Goal: Information Seeking & Learning: Compare options

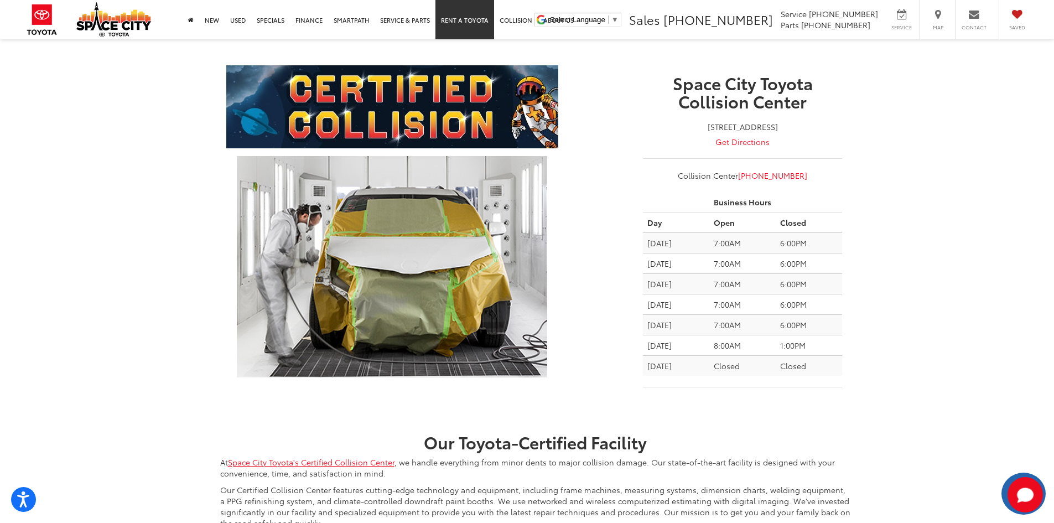
click at [454, 27] on link "Rent a Toyota" at bounding box center [464, 19] width 59 height 39
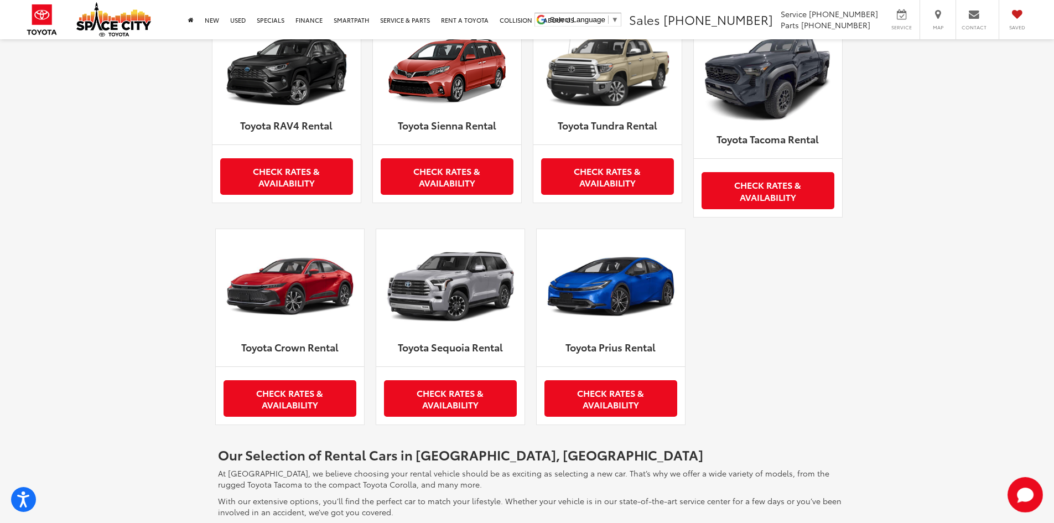
scroll to position [622, 0]
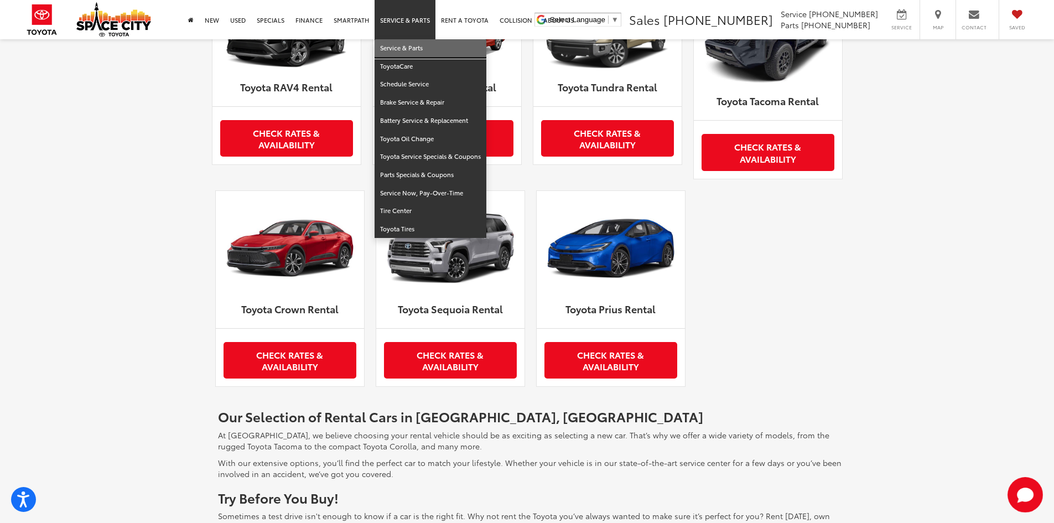
click at [422, 53] on link "Service & Parts" at bounding box center [431, 48] width 112 height 18
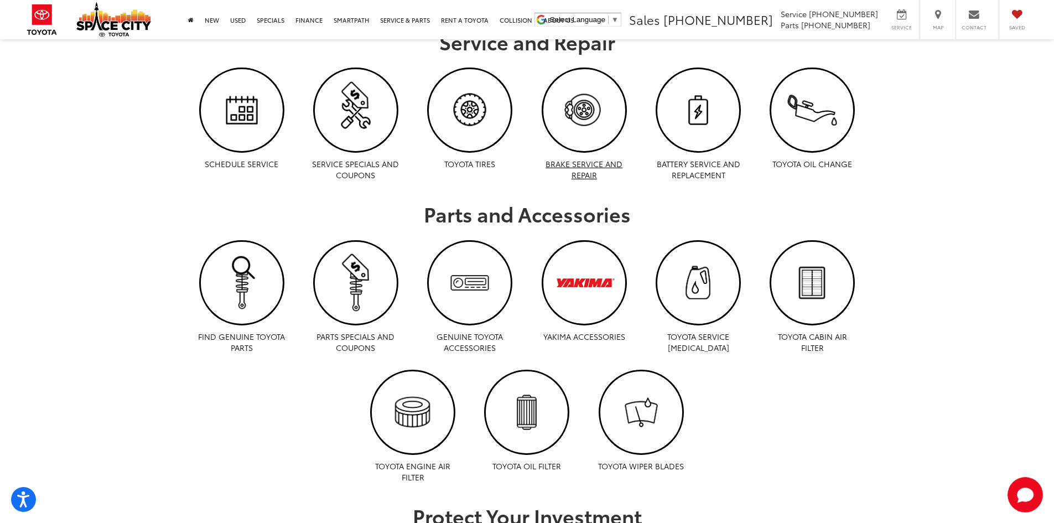
scroll to position [622, 0]
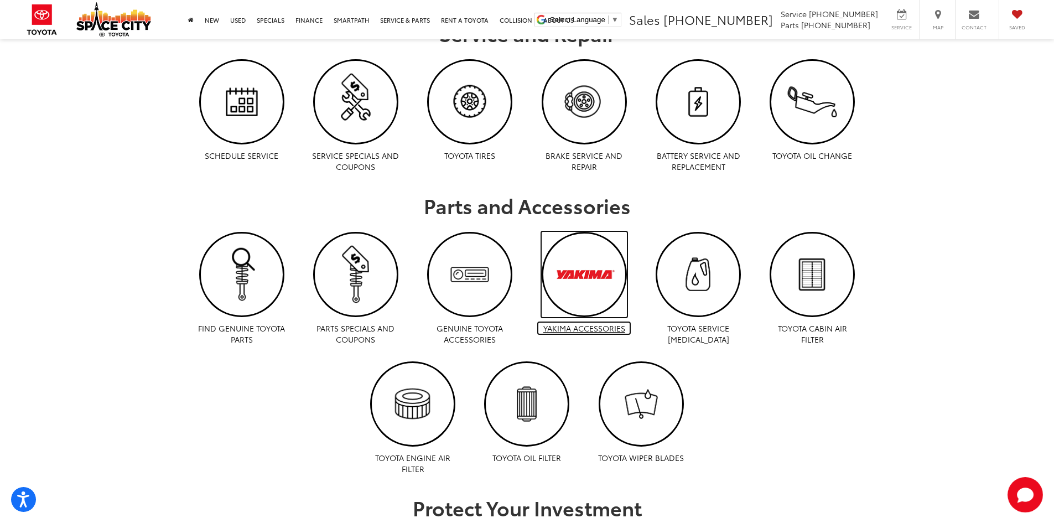
click at [578, 302] on img "Yakima Accessories | Space City Toyota in Humble TX" at bounding box center [584, 274] width 82 height 82
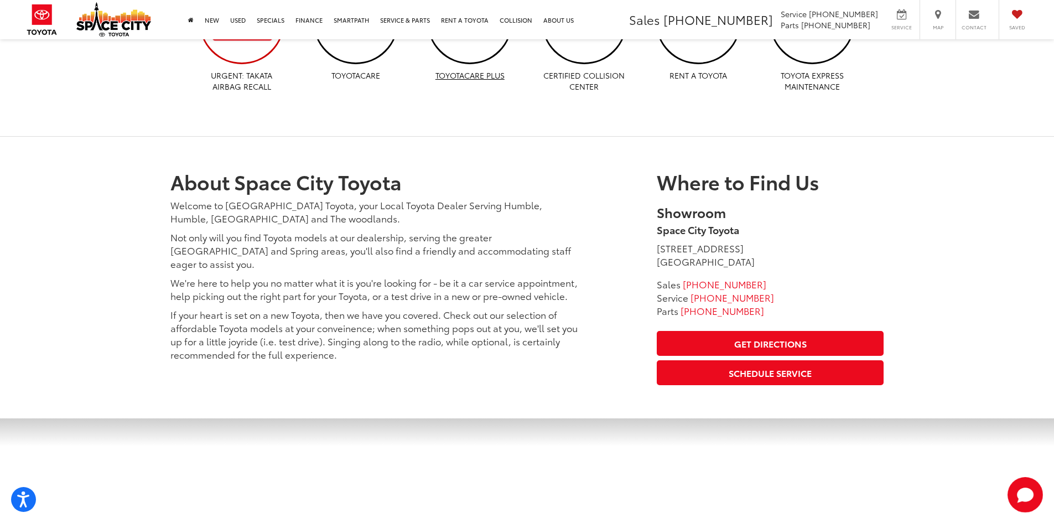
scroll to position [1272, 0]
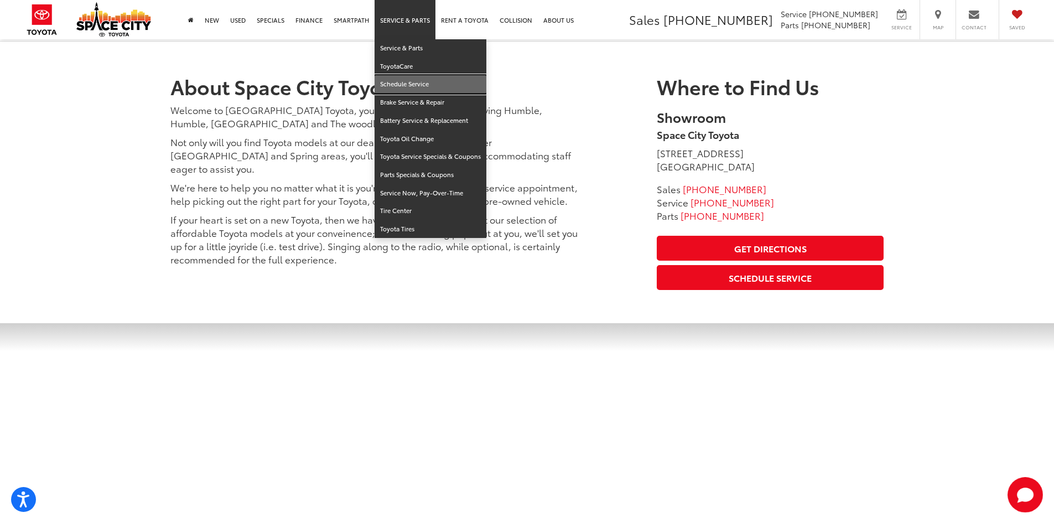
click at [399, 92] on link "Schedule Service" at bounding box center [431, 84] width 112 height 18
click at [426, 133] on link "Toyota Oil Change" at bounding box center [431, 139] width 112 height 18
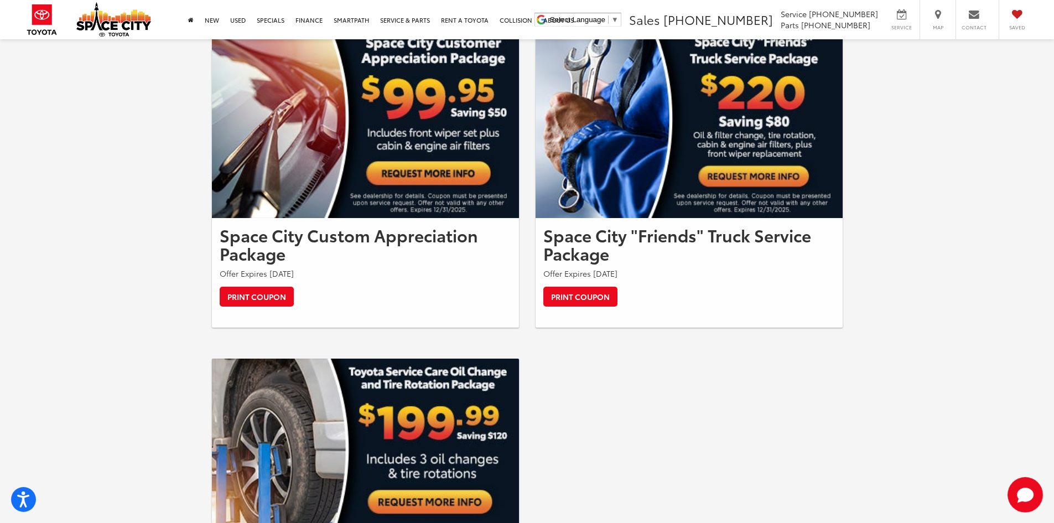
scroll to position [1245, 0]
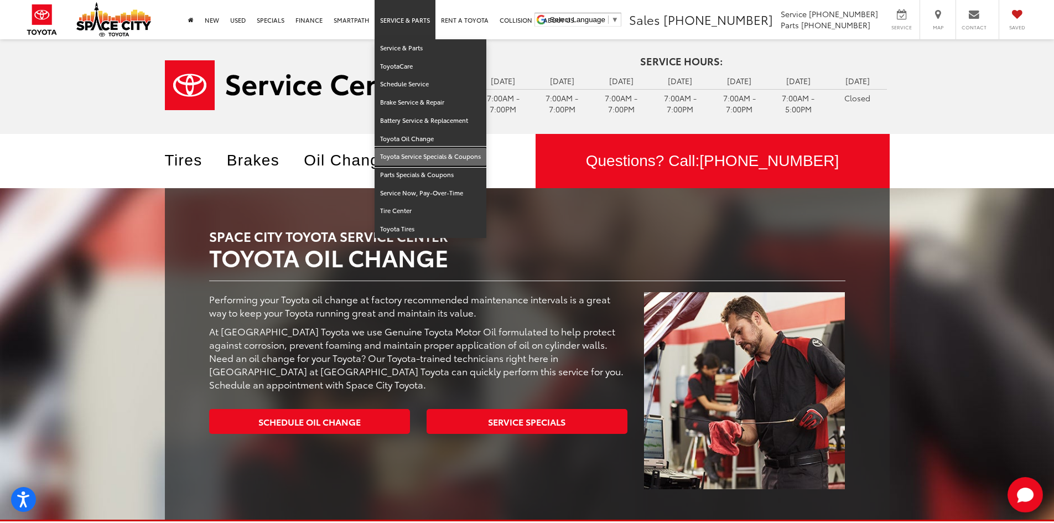
click at [452, 159] on link "Toyota Service Specials & Coupons" at bounding box center [431, 157] width 112 height 18
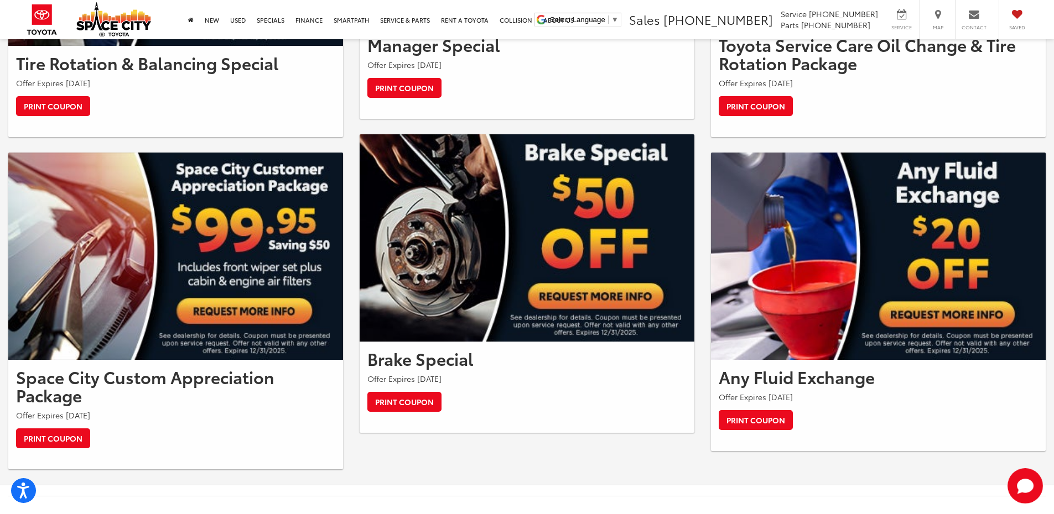
scroll to position [1051, 0]
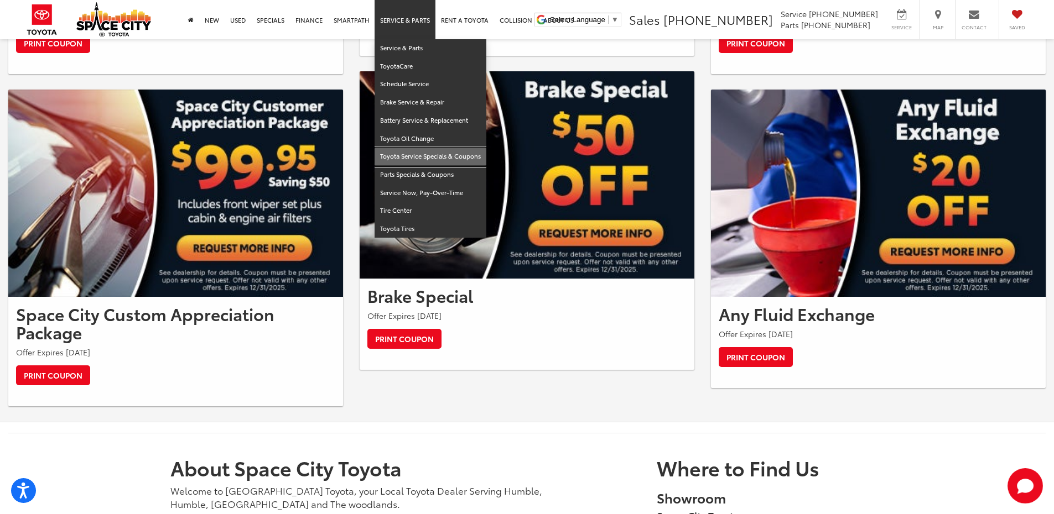
click at [413, 163] on link "Toyota Service Specials & Coupons" at bounding box center [431, 157] width 112 height 18
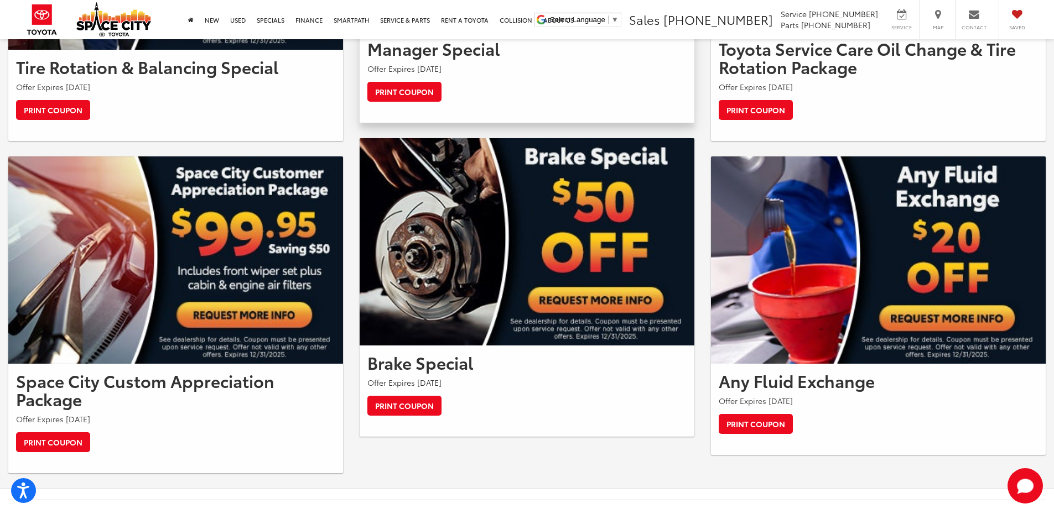
scroll to position [968, 0]
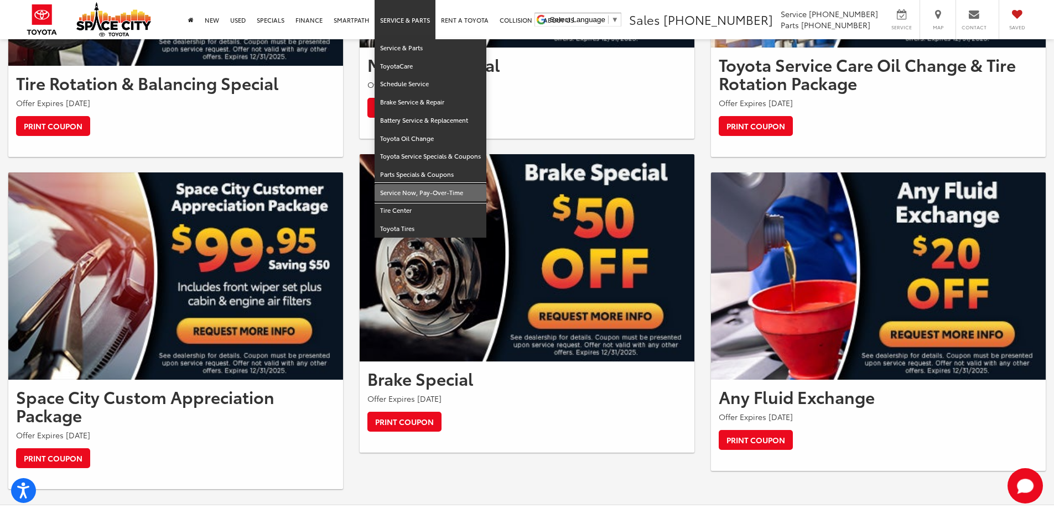
click at [414, 193] on link "Service Now, Pay-Over-Time" at bounding box center [431, 193] width 112 height 18
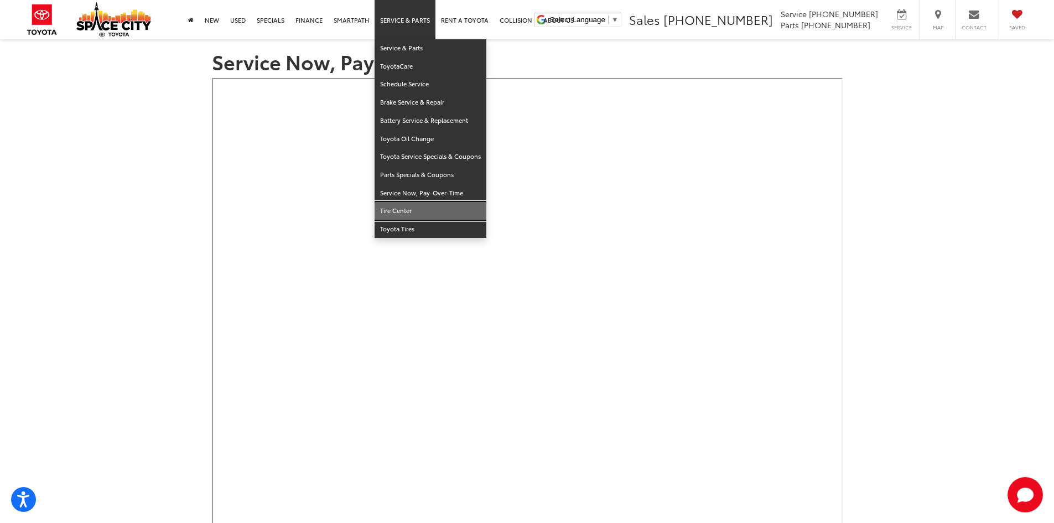
click at [405, 212] on link "Tire Center" at bounding box center [431, 211] width 112 height 18
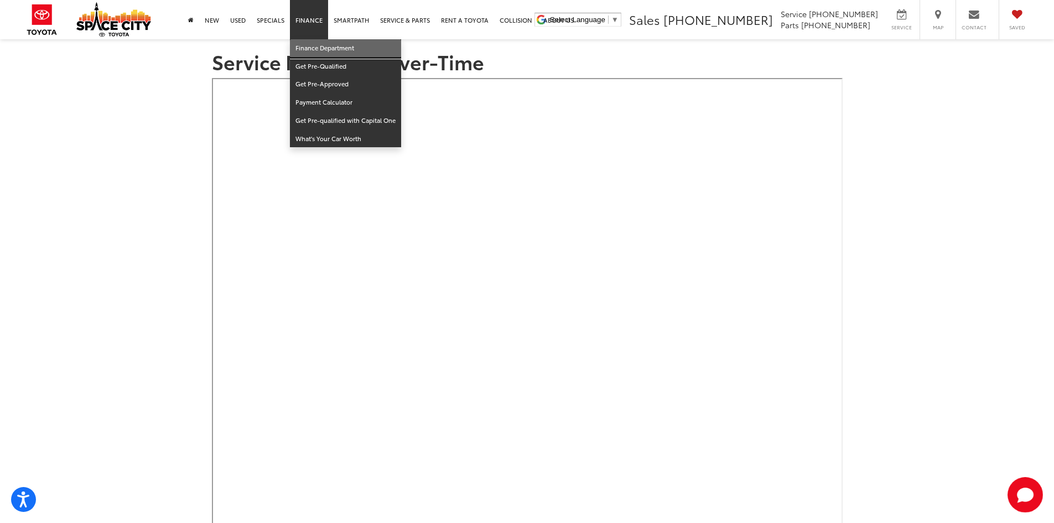
click at [316, 43] on link "Finance Department" at bounding box center [345, 48] width 111 height 18
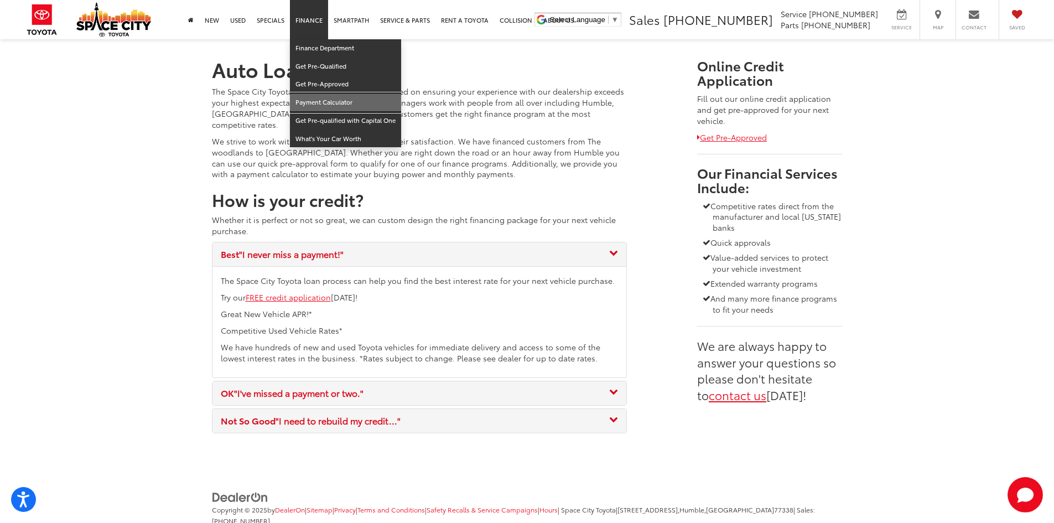
click at [316, 98] on link "Payment Calculator" at bounding box center [345, 102] width 111 height 18
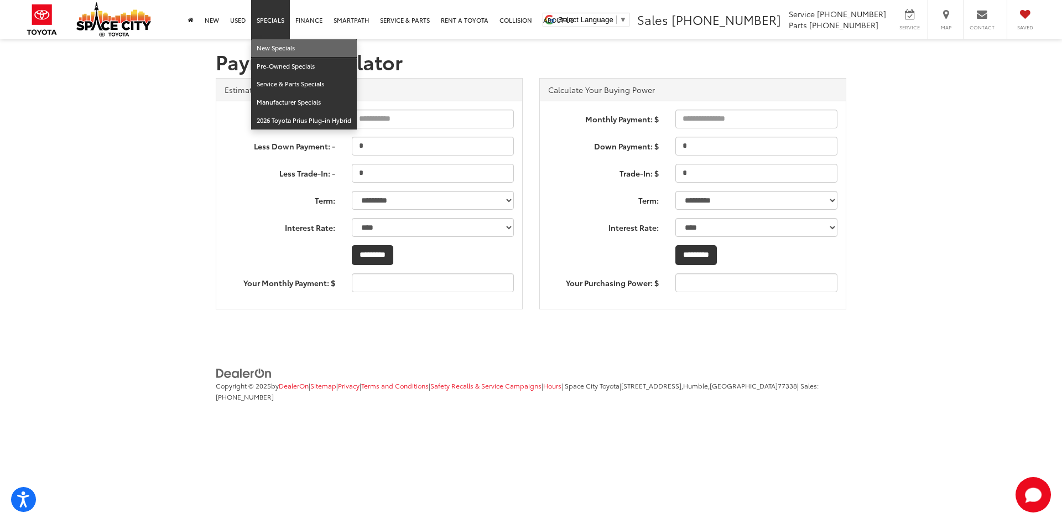
click at [278, 56] on link "New Specials" at bounding box center [304, 48] width 106 height 18
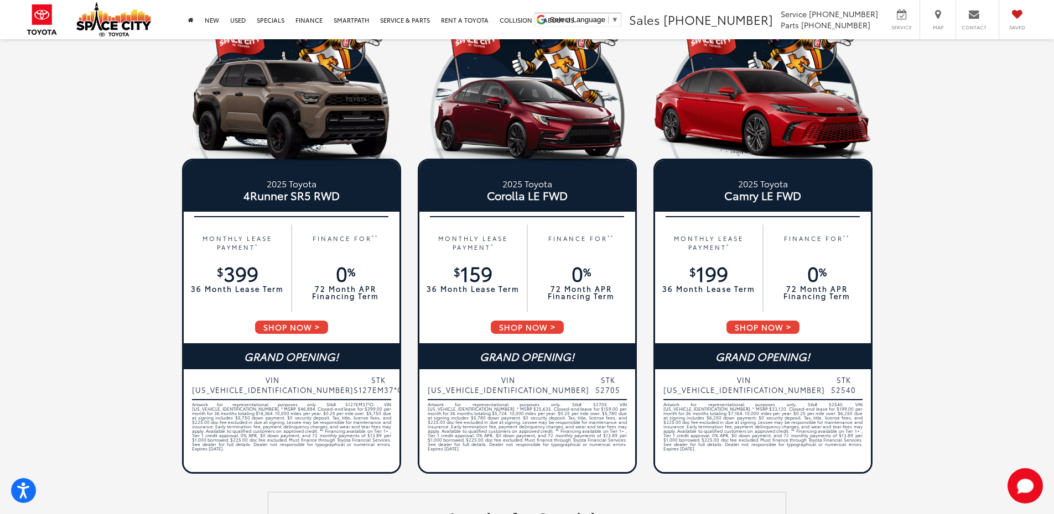
scroll to position [664, 0]
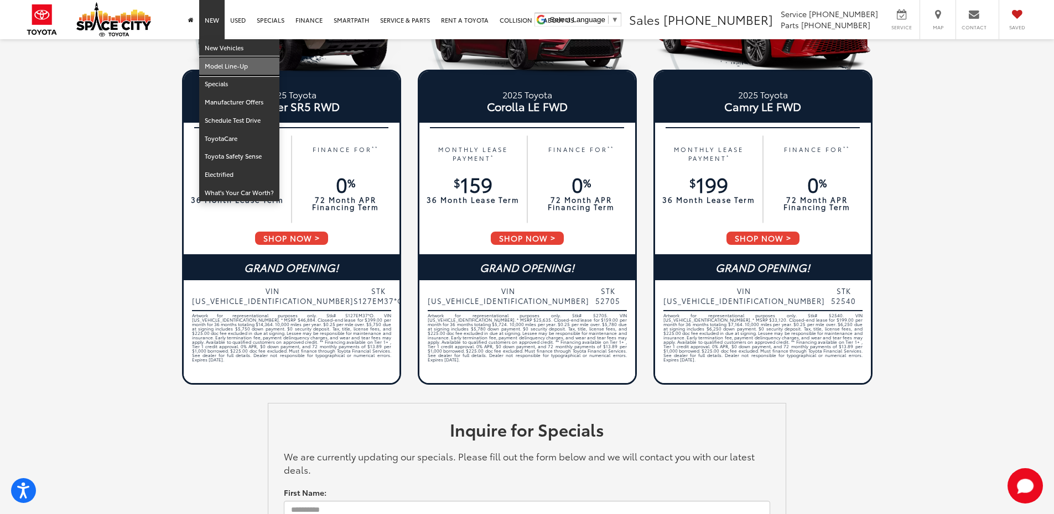
click at [232, 73] on link "Model Line-Up" at bounding box center [239, 67] width 80 height 18
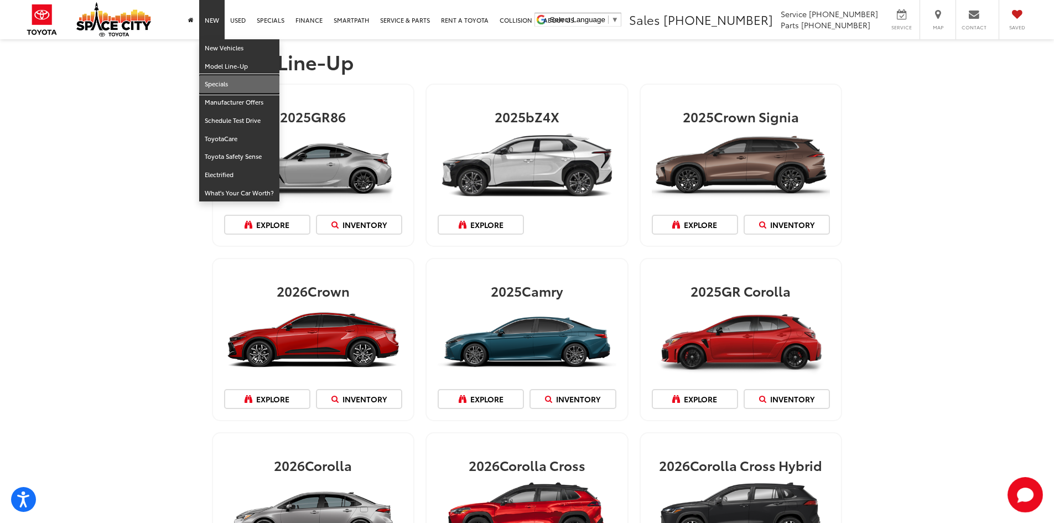
click at [218, 80] on link "Specials" at bounding box center [239, 84] width 80 height 18
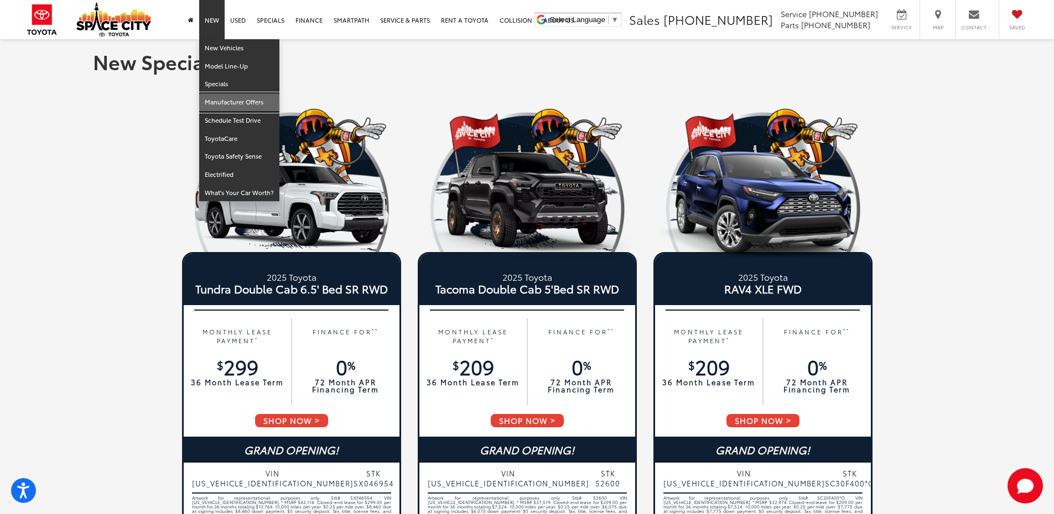
click at [226, 102] on link "Manufacturer Offers" at bounding box center [239, 102] width 80 height 18
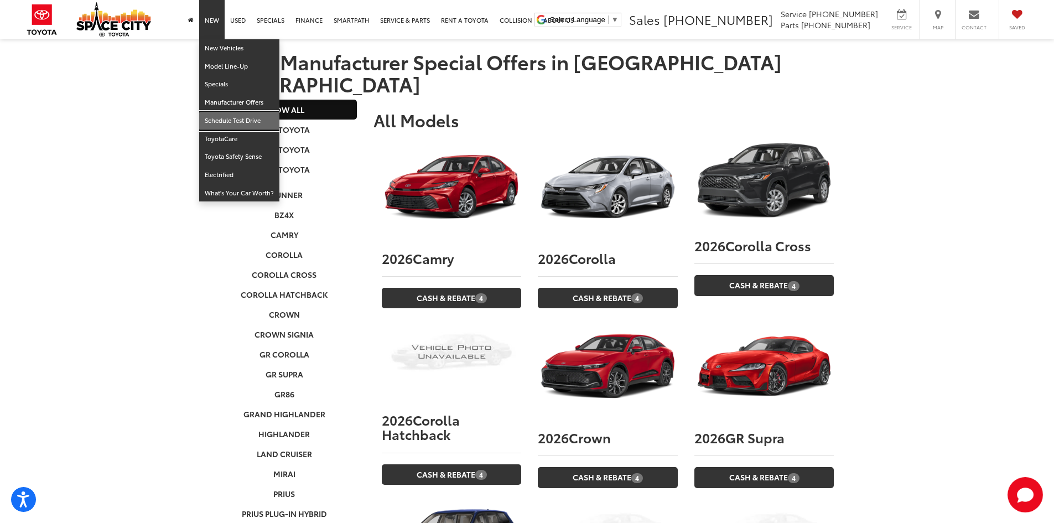
click at [215, 124] on link "Schedule Test Drive" at bounding box center [239, 121] width 80 height 18
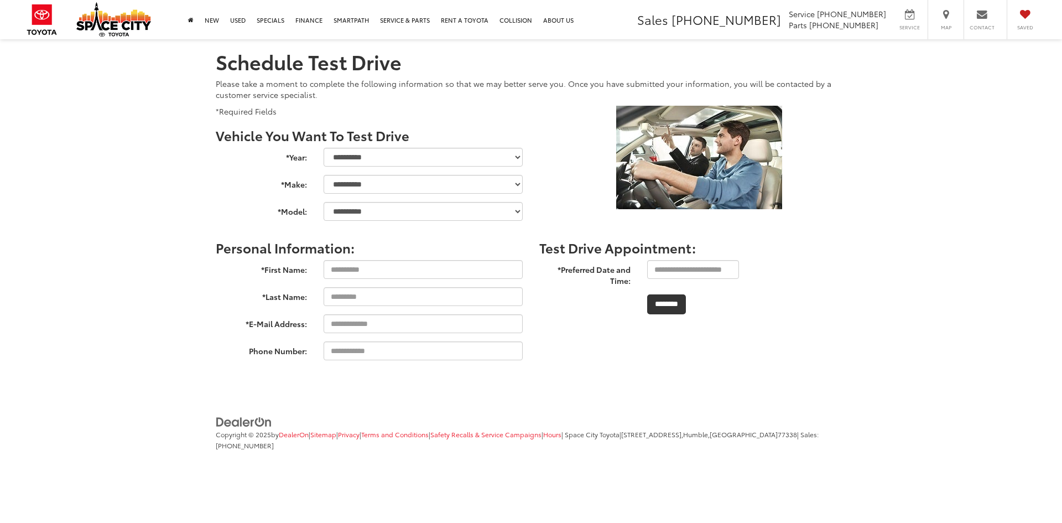
select select "******"
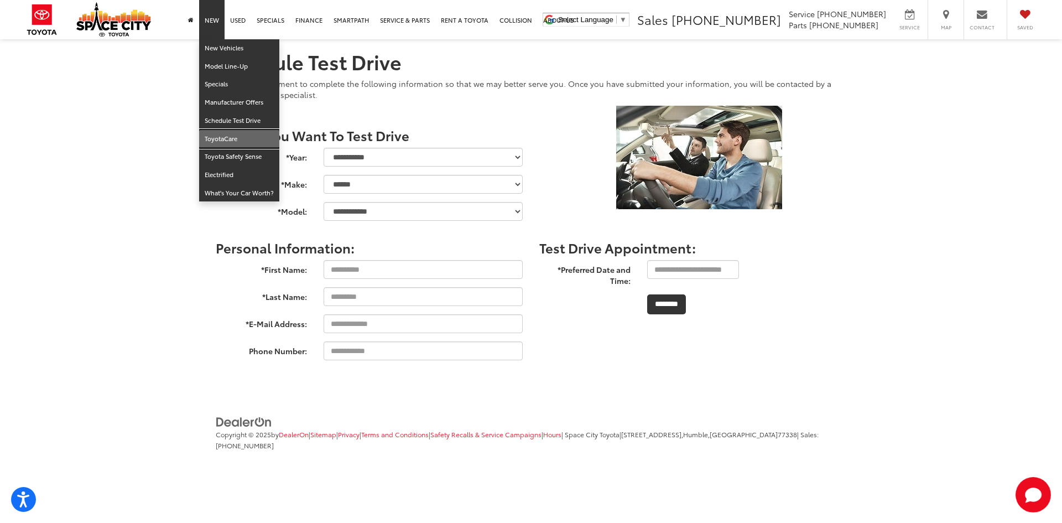
click at [216, 132] on link "ToyotaCare" at bounding box center [239, 139] width 80 height 18
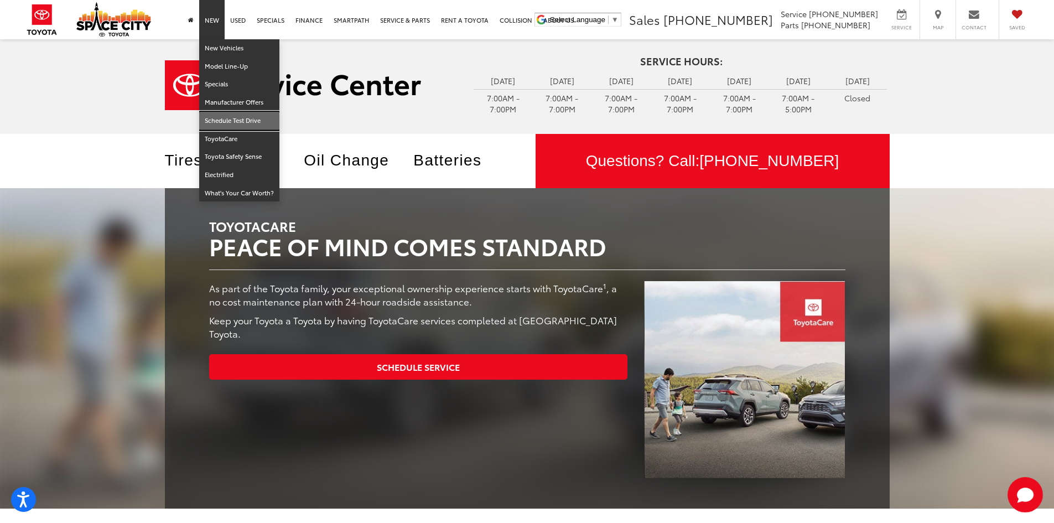
click at [223, 122] on link "Schedule Test Drive" at bounding box center [239, 121] width 80 height 18
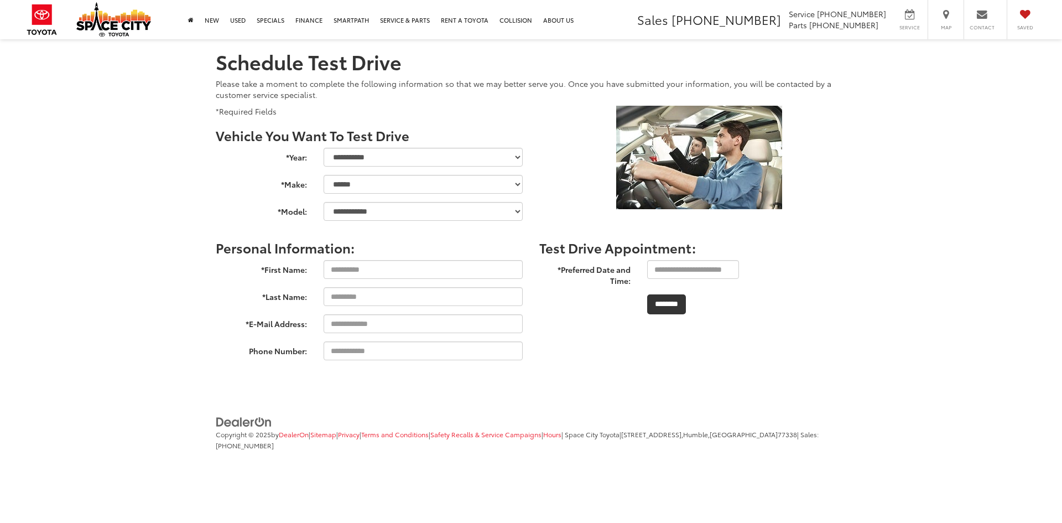
select select "******"
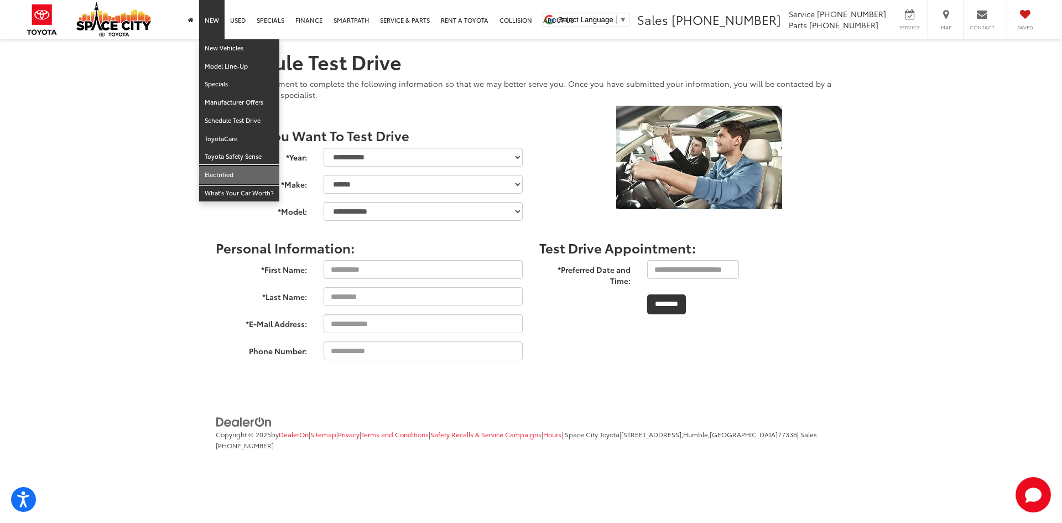
click at [240, 181] on link "Electrified" at bounding box center [239, 175] width 80 height 18
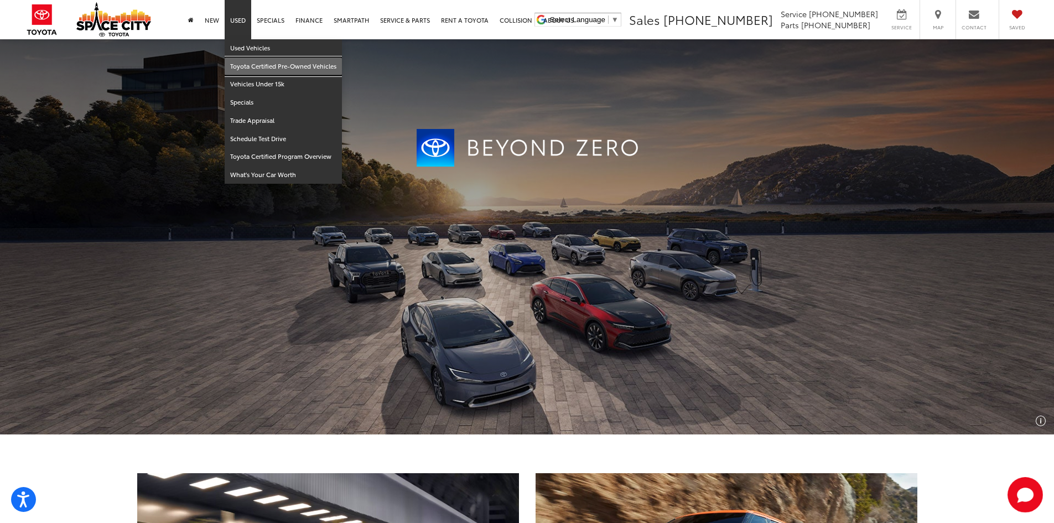
click at [241, 67] on link "Toyota Certified Pre-Owned Vehicles" at bounding box center [283, 67] width 117 height 18
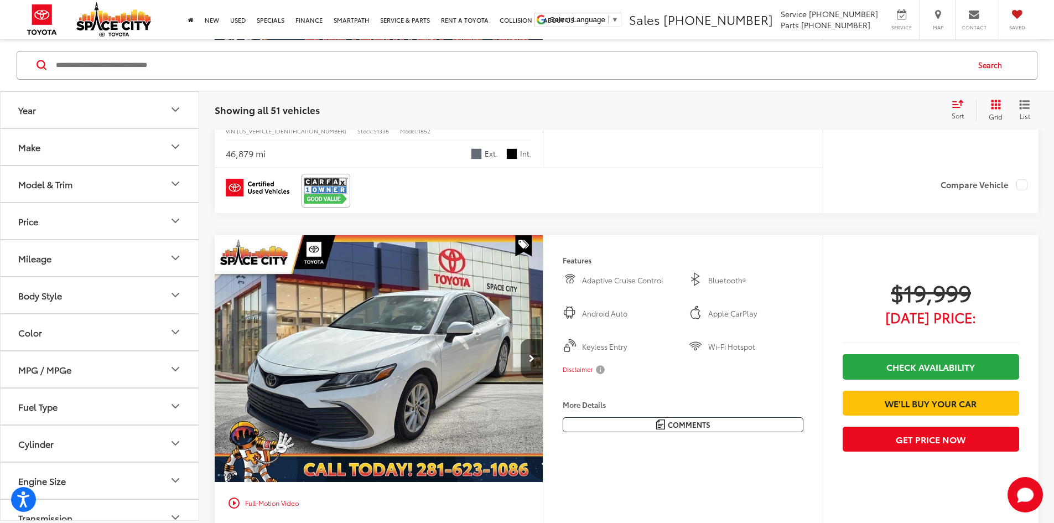
scroll to position [2378, 0]
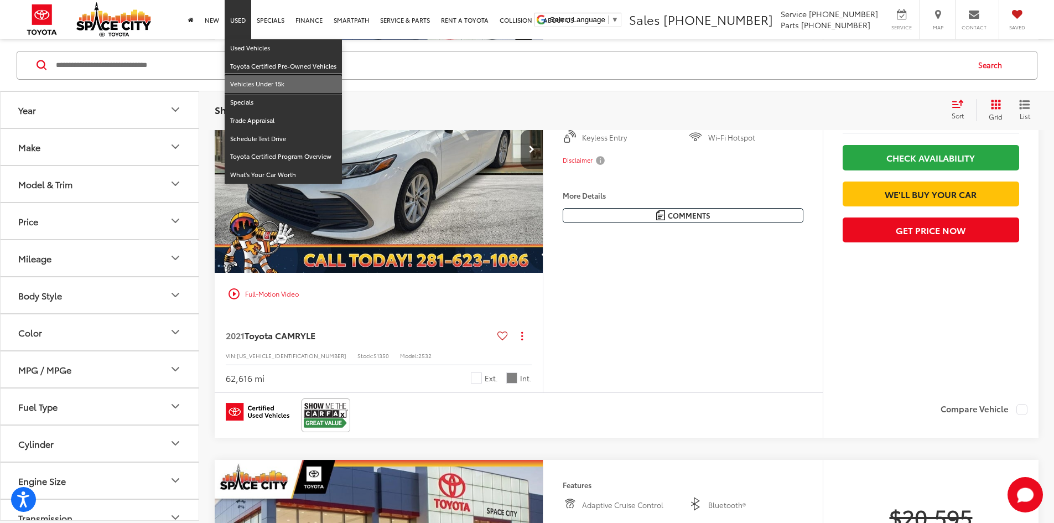
click at [267, 83] on link "Vehicles Under 15k" at bounding box center [283, 84] width 117 height 18
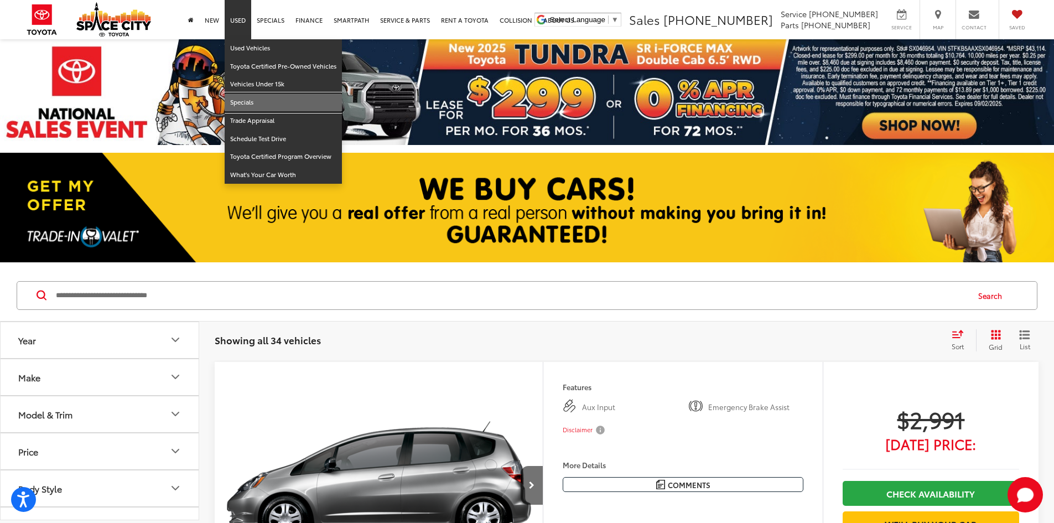
click at [248, 106] on link "Specials" at bounding box center [283, 102] width 117 height 18
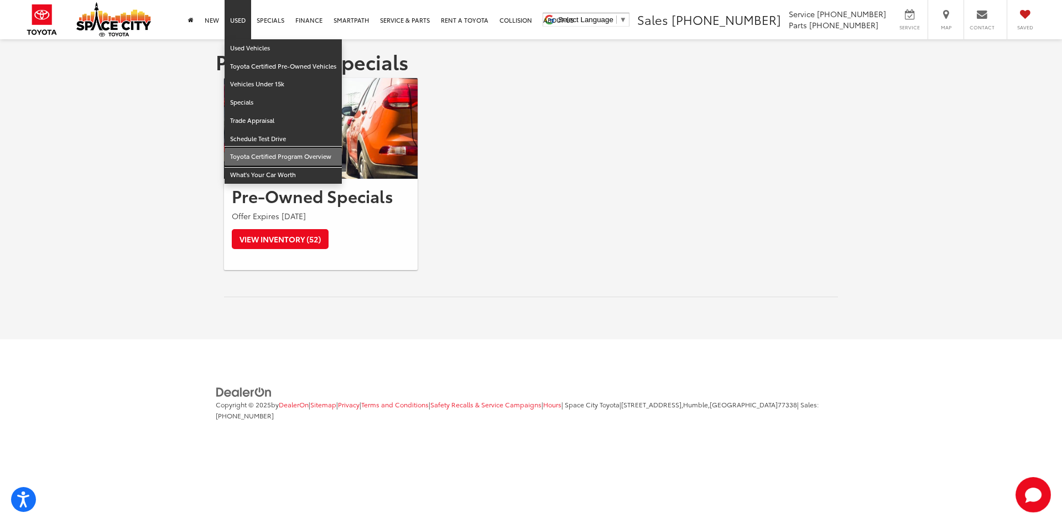
click at [246, 155] on link "Toyota Certified Program Overview" at bounding box center [283, 157] width 117 height 18
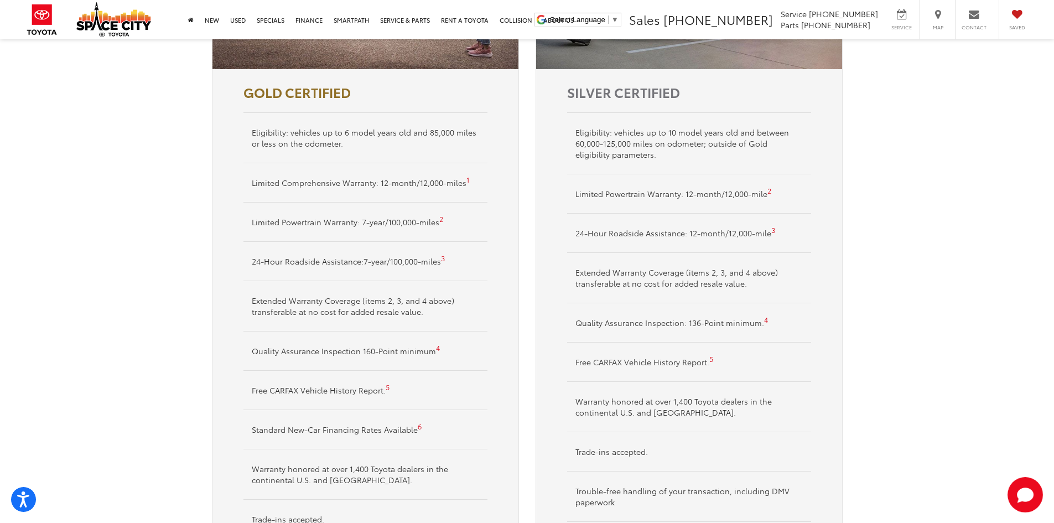
scroll to position [664, 0]
click at [186, 21] on link "Home" at bounding box center [191, 19] width 17 height 39
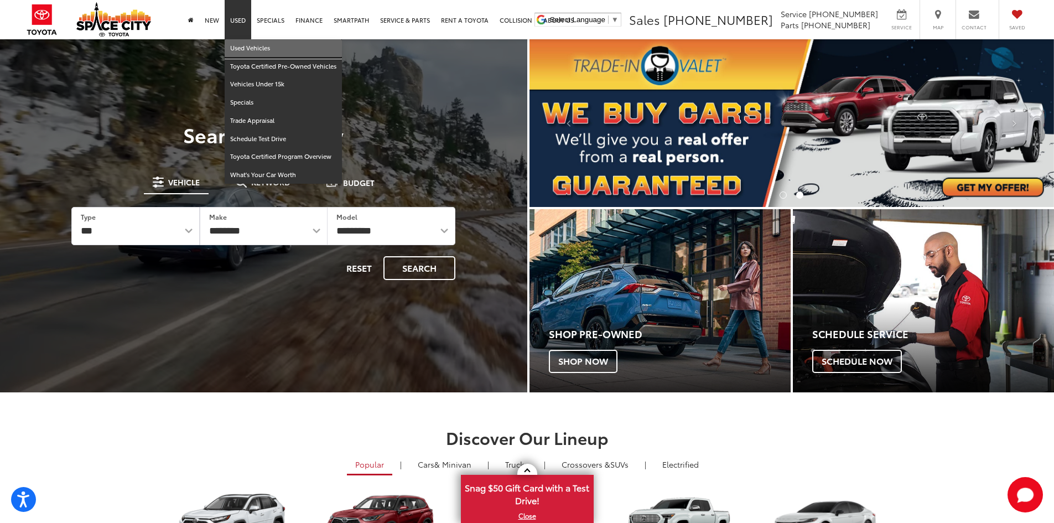
click at [237, 45] on link "Used Vehicles" at bounding box center [283, 48] width 117 height 18
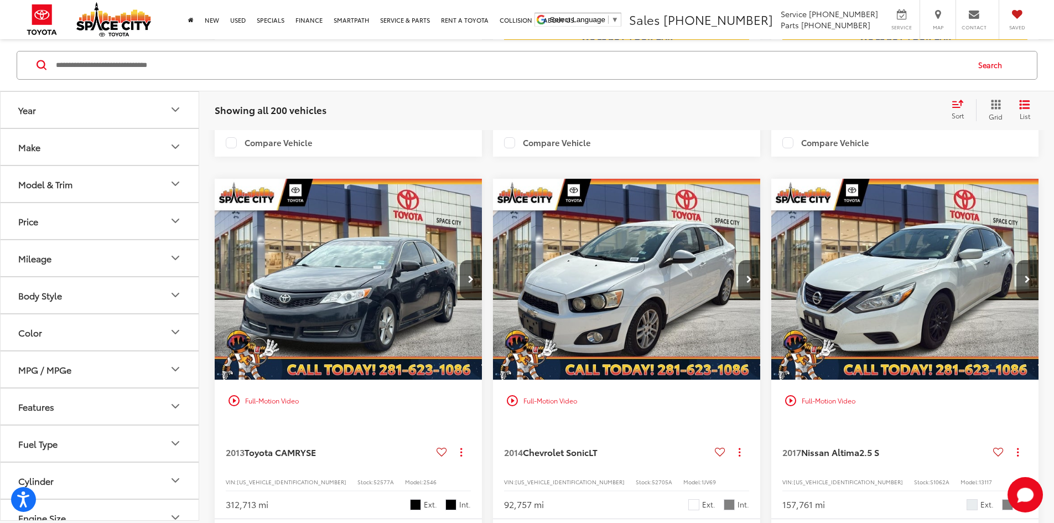
scroll to position [1314, 0]
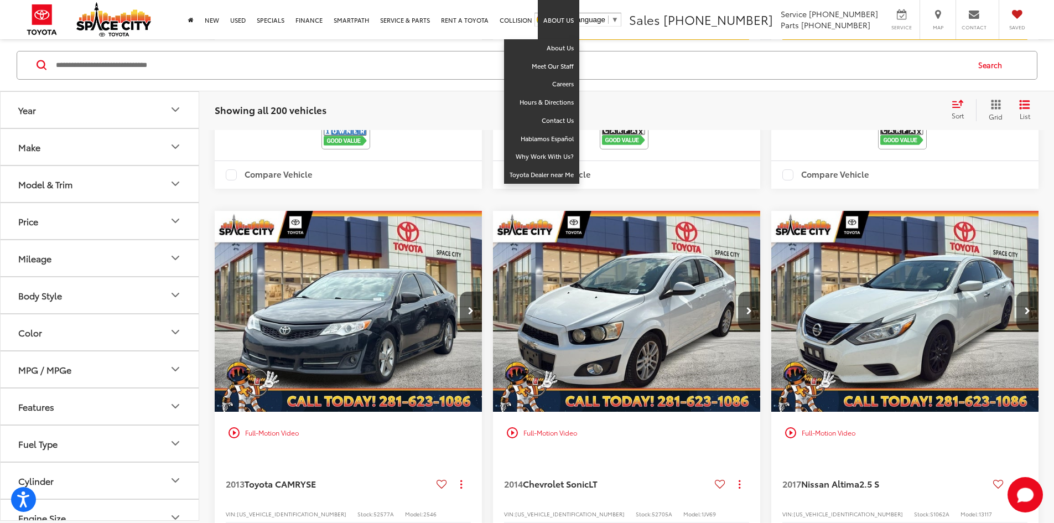
click at [547, 17] on link "About Us" at bounding box center [558, 19] width 41 height 39
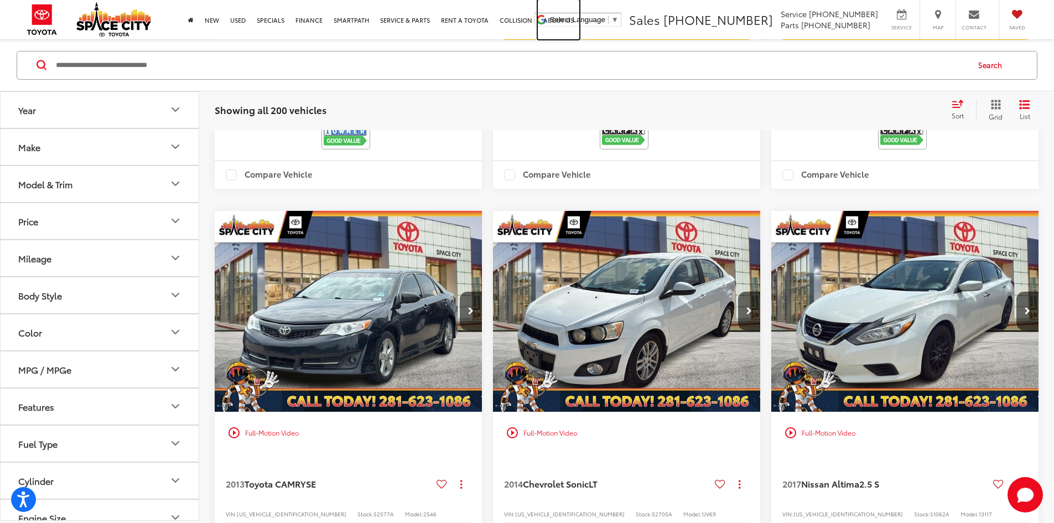
click at [545, 17] on link "About Us" at bounding box center [558, 19] width 41 height 39
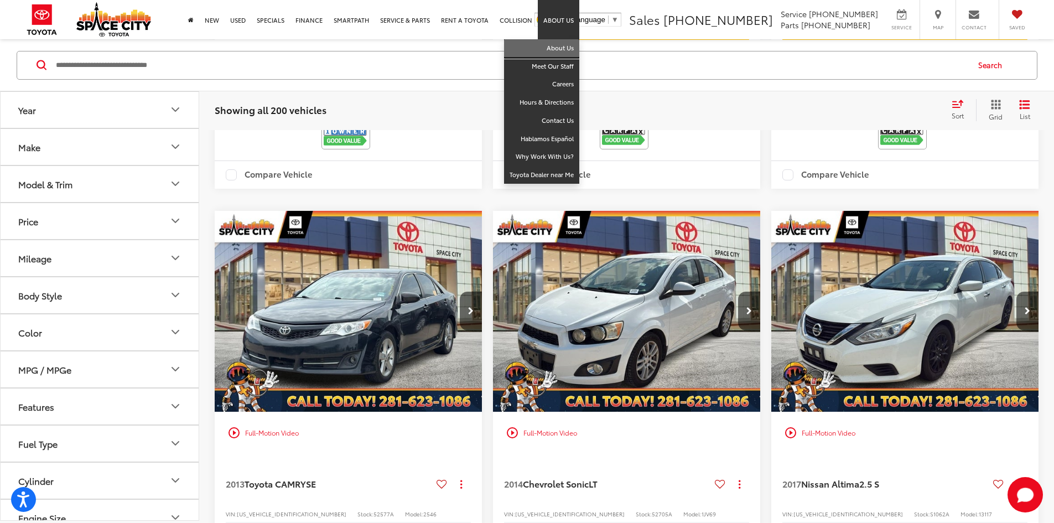
click at [551, 50] on link "About Us" at bounding box center [541, 48] width 75 height 18
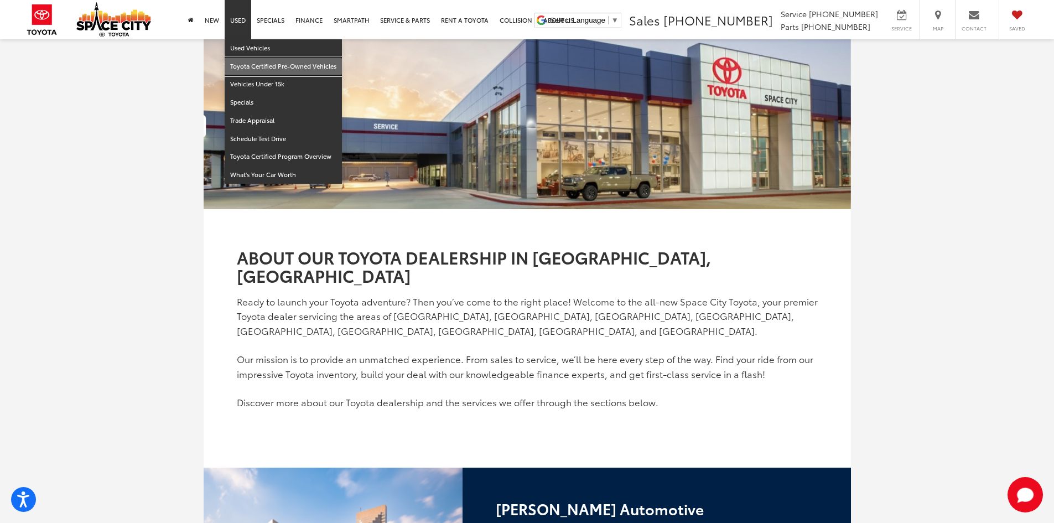
click at [240, 62] on link "Toyota Certified Pre-Owned Vehicles" at bounding box center [283, 67] width 117 height 18
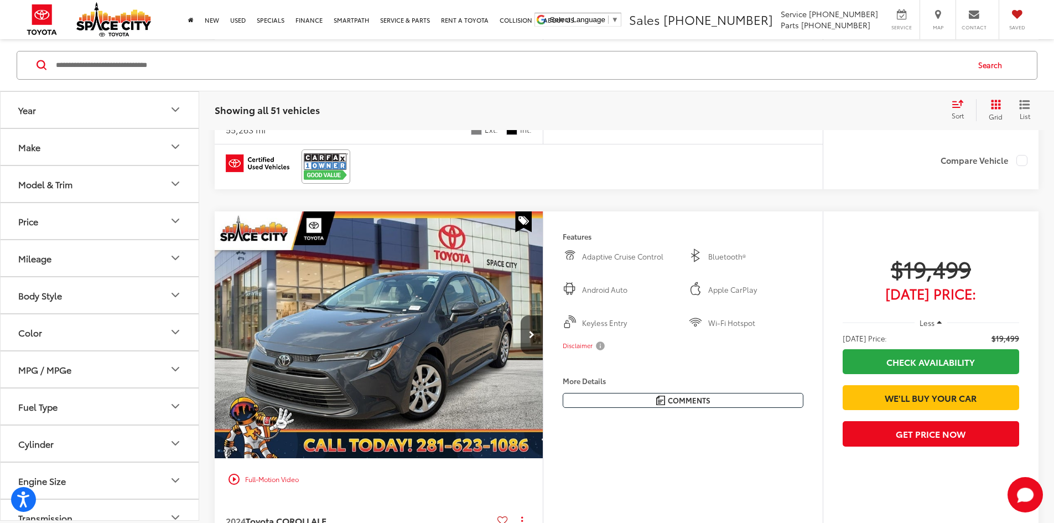
scroll to position [1369, 0]
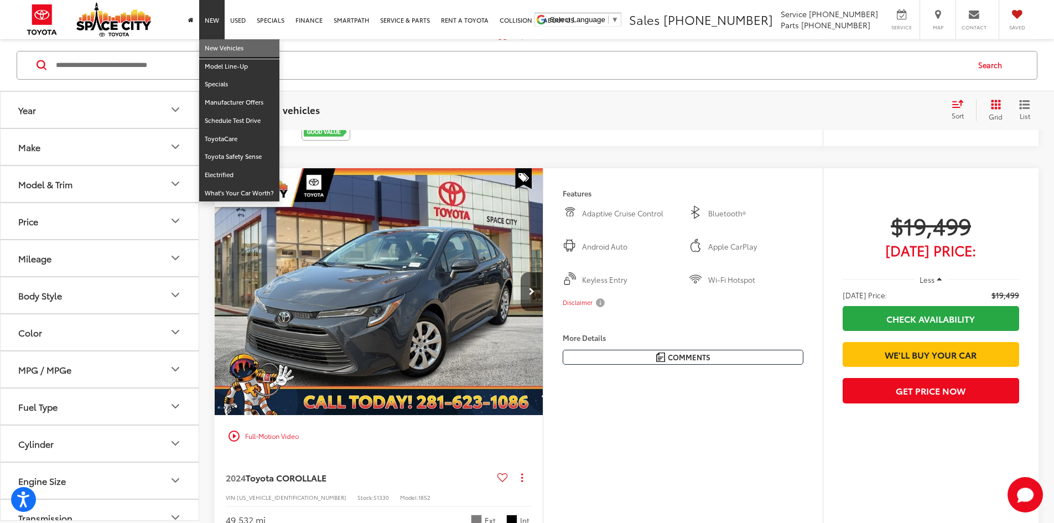
click at [220, 52] on link "New Vehicles" at bounding box center [239, 48] width 80 height 18
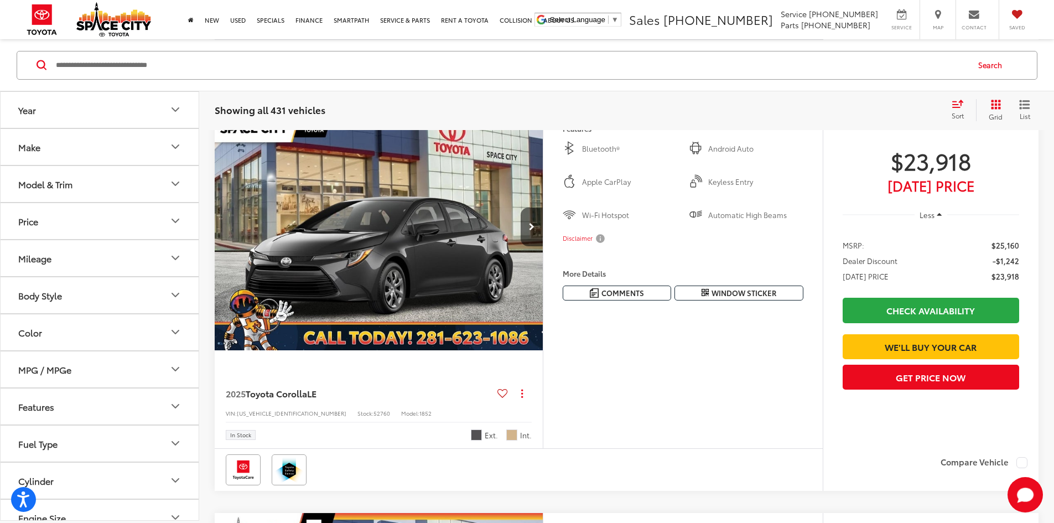
scroll to position [1406, 0]
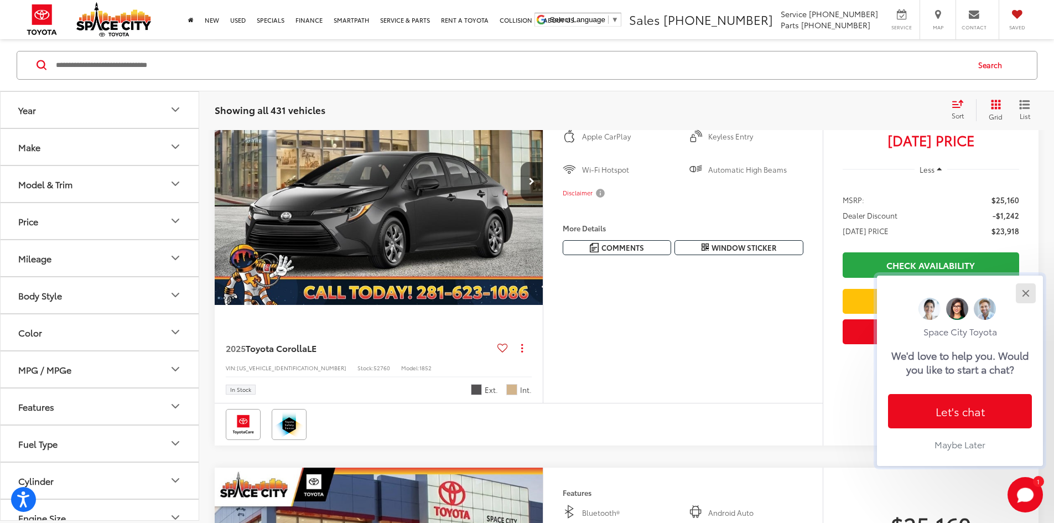
click at [1025, 297] on button "Close" at bounding box center [1025, 293] width 24 height 24
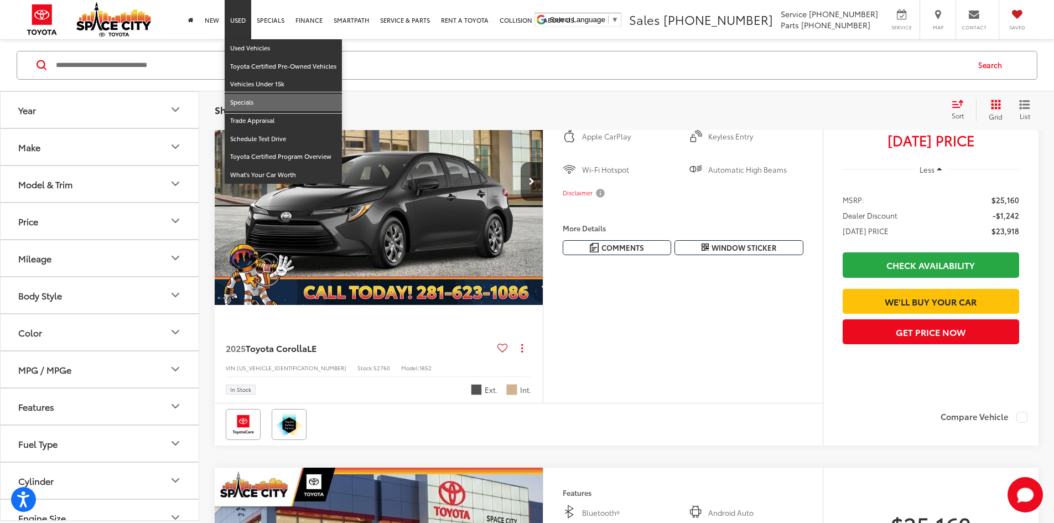
click at [246, 99] on link "Specials" at bounding box center [283, 102] width 117 height 18
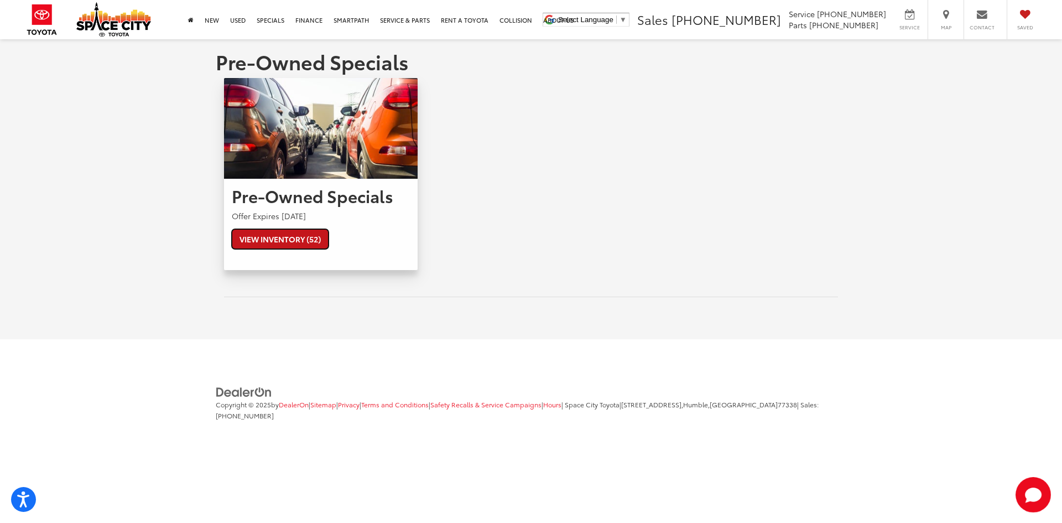
click at [287, 239] on link "View Inventory (52)" at bounding box center [280, 239] width 97 height 20
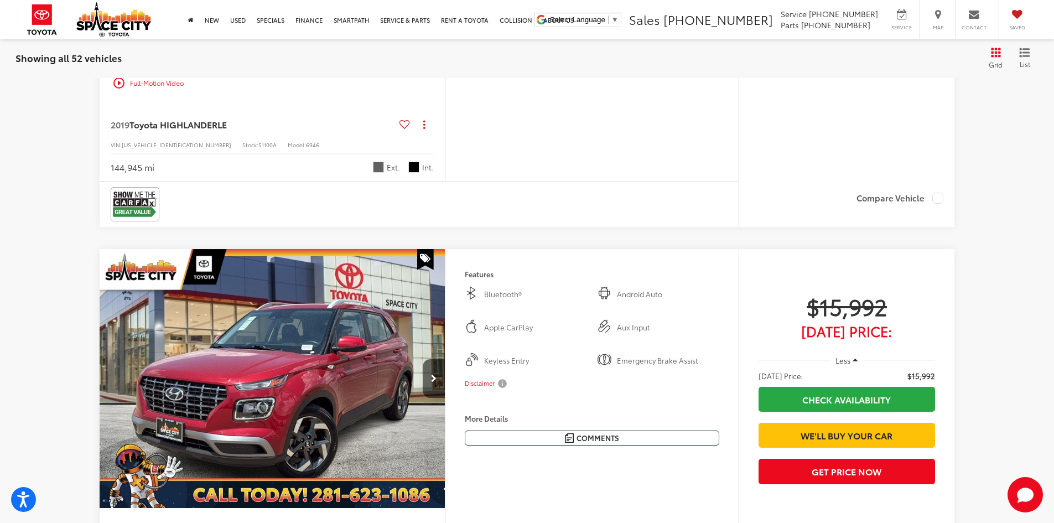
scroll to position [3079, 0]
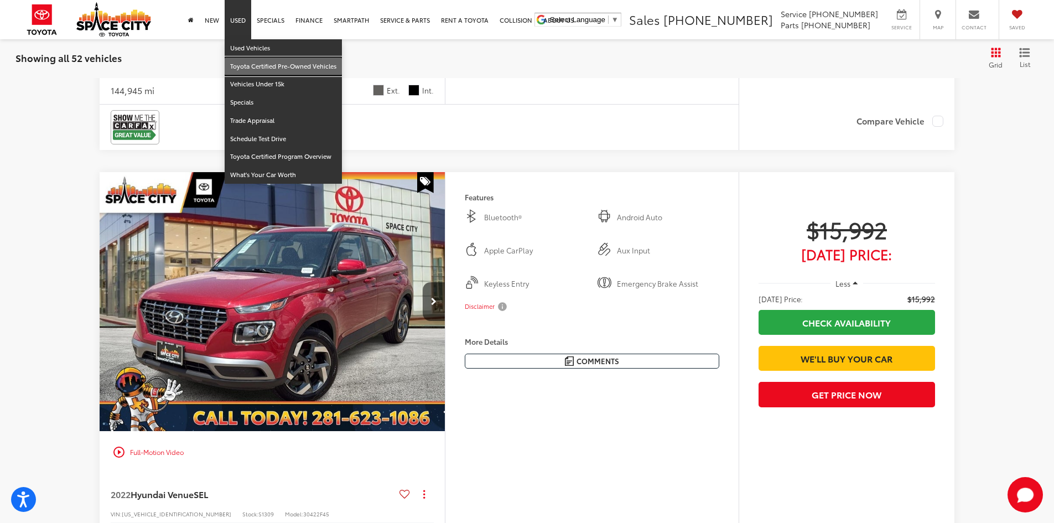
click at [252, 70] on link "Toyota Certified Pre-Owned Vehicles" at bounding box center [283, 67] width 117 height 18
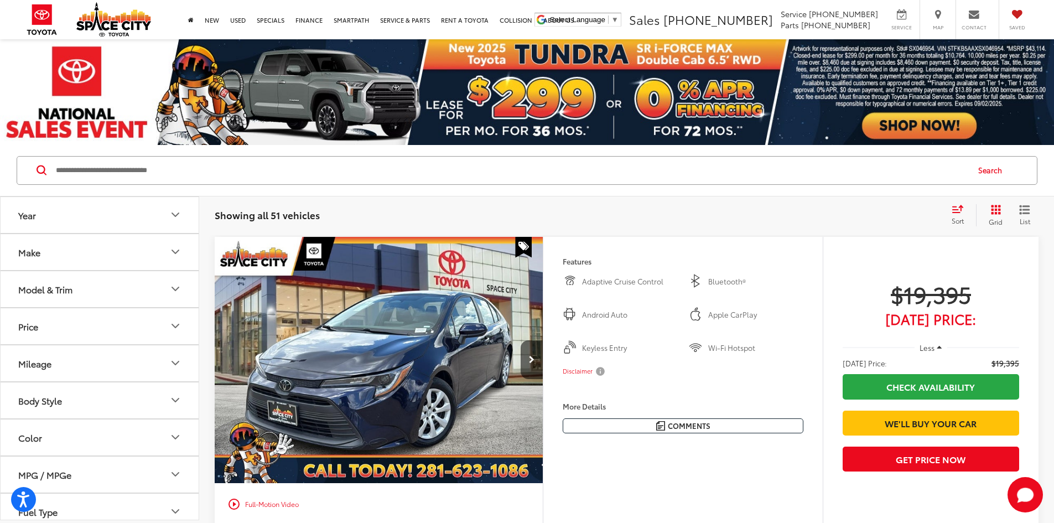
click at [175, 252] on icon "Make" at bounding box center [175, 251] width 13 height 13
click at [171, 253] on icon "Make" at bounding box center [175, 251] width 13 height 13
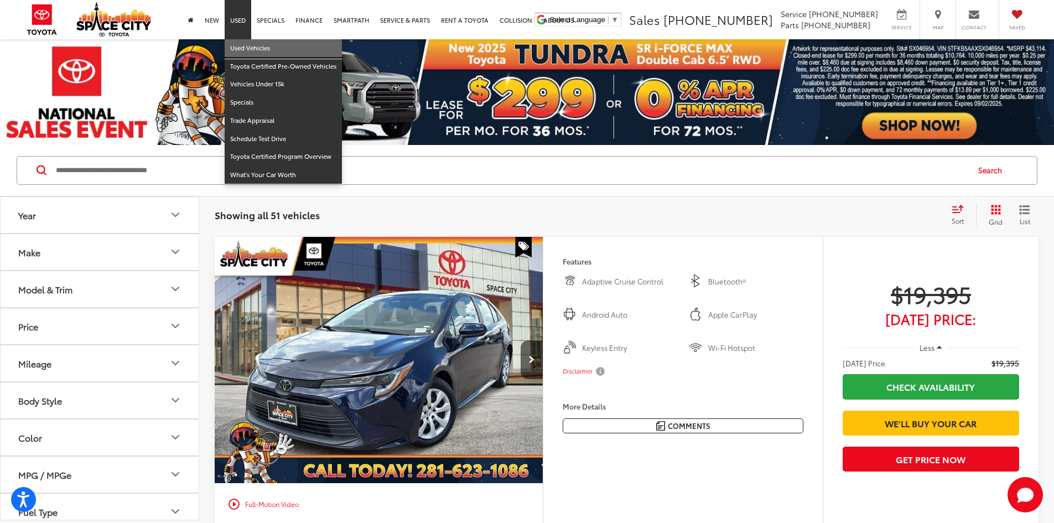
click at [241, 51] on link "Used Vehicles" at bounding box center [283, 48] width 117 height 18
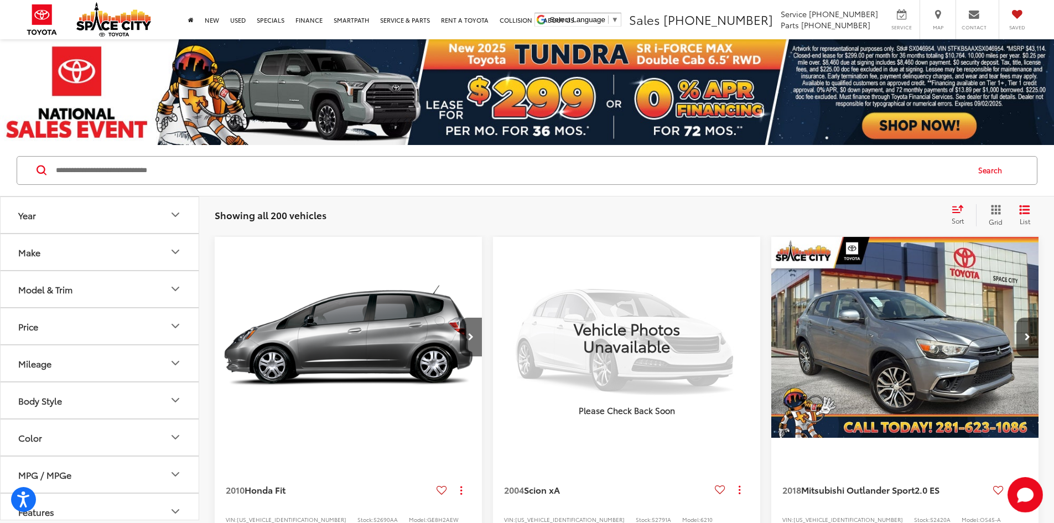
click at [149, 253] on button "Make" at bounding box center [100, 252] width 199 height 36
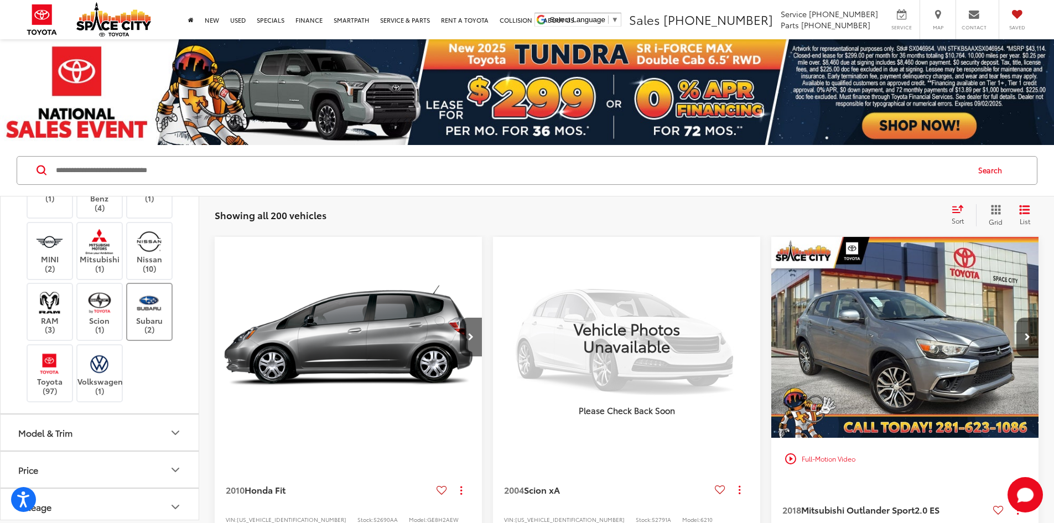
scroll to position [249, 0]
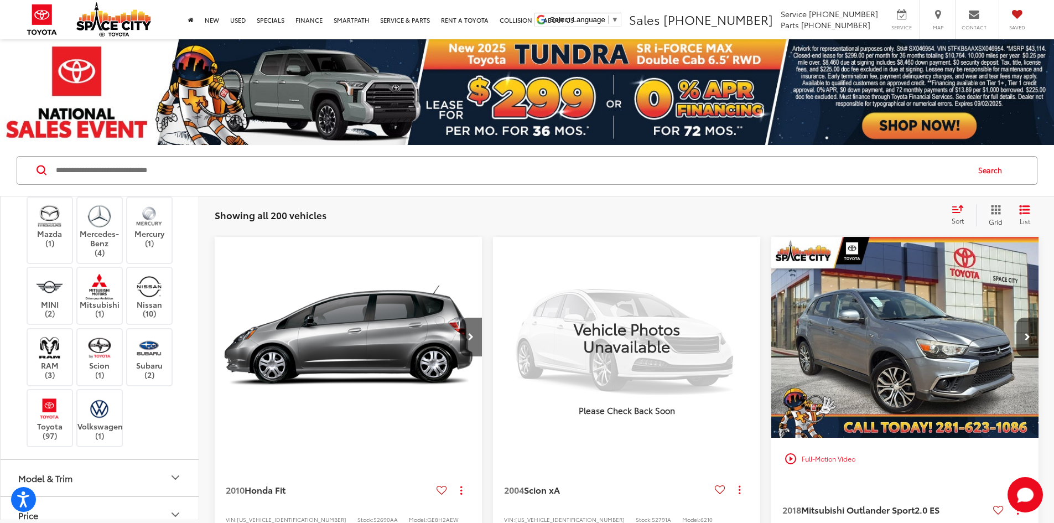
click at [100, 168] on img at bounding box center [100, 168] width 0 height 0
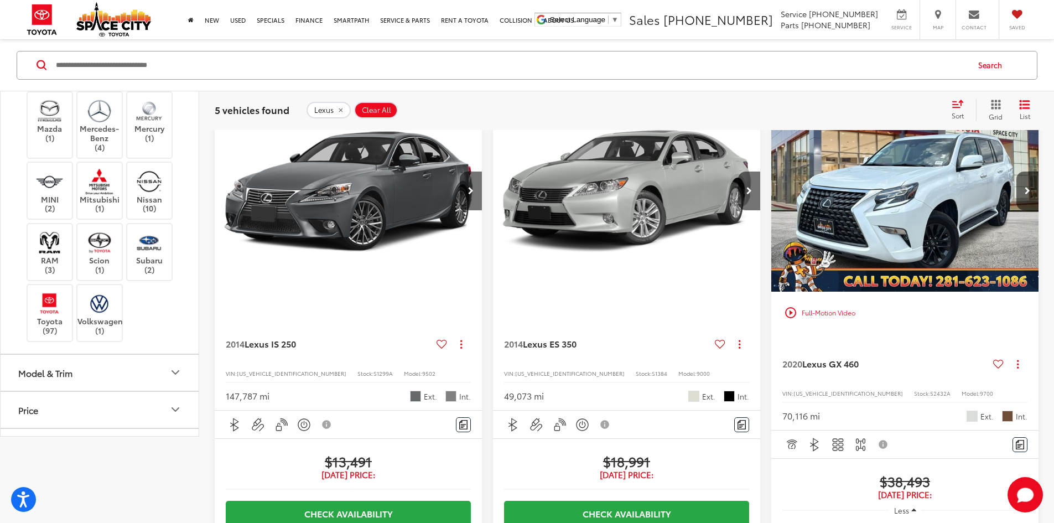
scroll to position [194, 0]
